Goal: Information Seeking & Learning: Learn about a topic

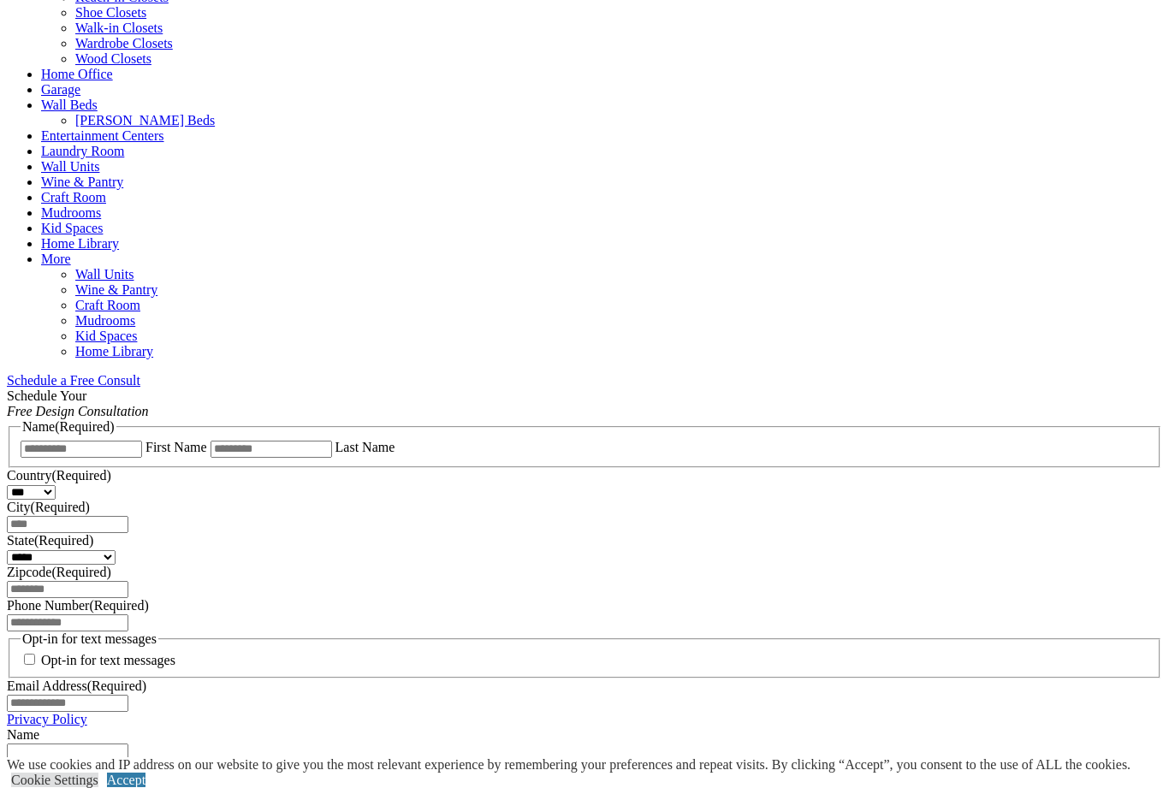
scroll to position [975, 0]
